Goal: Navigation & Orientation: Find specific page/section

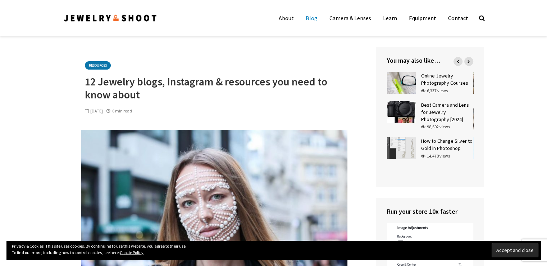
click at [312, 18] on link "Blog" at bounding box center [311, 18] width 23 height 14
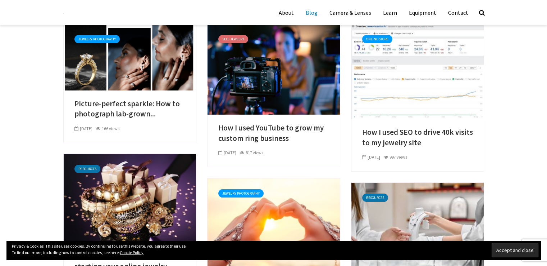
scroll to position [36, 0]
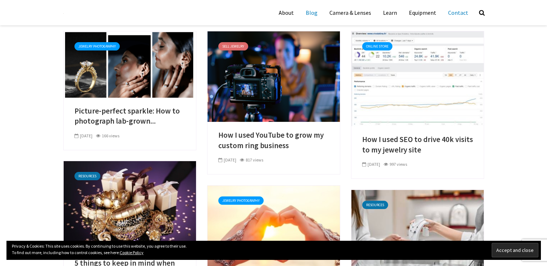
click at [458, 10] on link "Contact" at bounding box center [458, 13] width 31 height 18
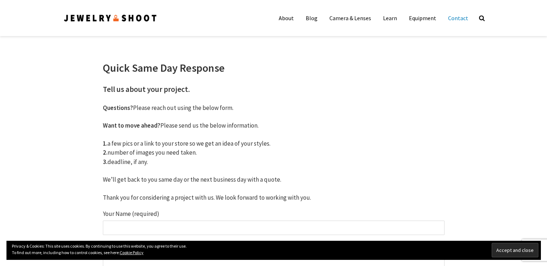
click at [128, 18] on img at bounding box center [110, 18] width 94 height 10
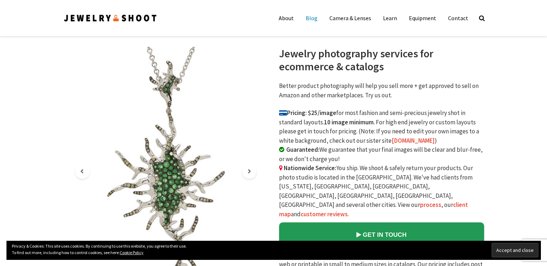
click at [312, 18] on link "Blog" at bounding box center [311, 18] width 23 height 14
